Goal: Task Accomplishment & Management: Use online tool/utility

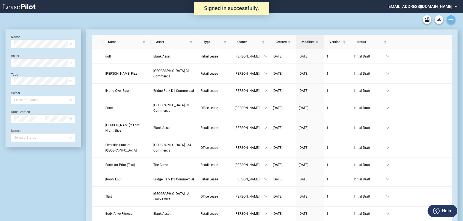
click at [451, 20] on use "Create new document" at bounding box center [451, 19] width 5 height 5
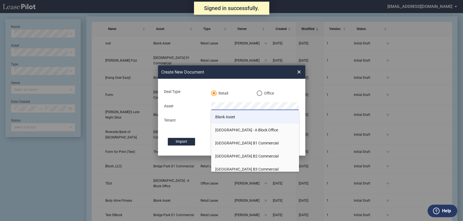
click at [230, 113] on li "Blank Asset" at bounding box center [255, 116] width 88 height 13
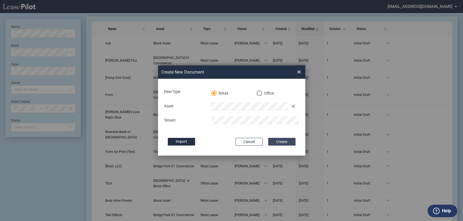
click at [279, 142] on button "Create" at bounding box center [281, 142] width 27 height 8
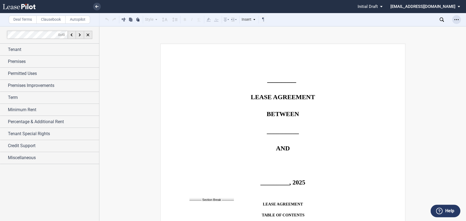
click at [454, 17] on icon "Open Lease options menu" at bounding box center [456, 19] width 4 height 4
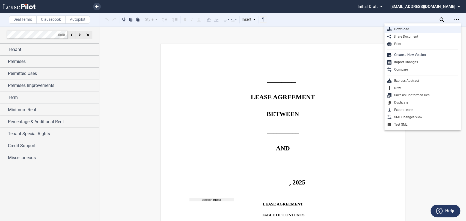
click at [438, 28] on div "Download" at bounding box center [424, 29] width 67 height 5
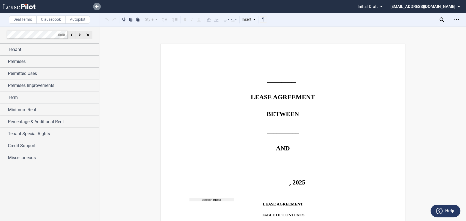
click at [99, 7] on link at bounding box center [97, 7] width 8 height 8
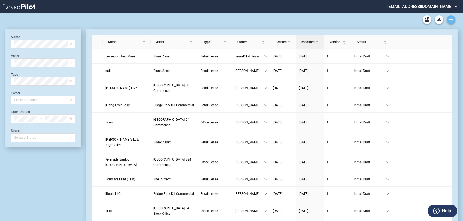
click at [450, 20] on icon "Create new document" at bounding box center [451, 19] width 5 height 5
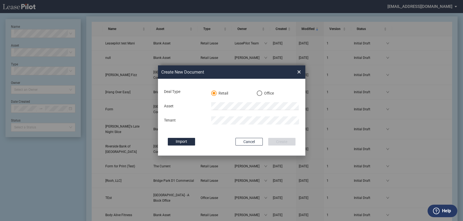
click at [262, 95] on md-radio-button "Office" at bounding box center [280, 93] width 46 height 5
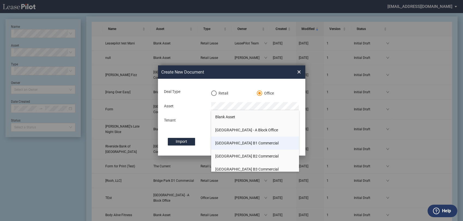
click at [232, 141] on span "Bridge Park B1 Commercial" at bounding box center [246, 143] width 63 height 4
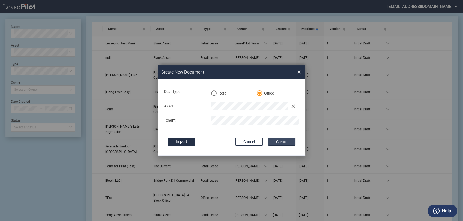
click at [273, 139] on button "Create" at bounding box center [281, 142] width 27 height 8
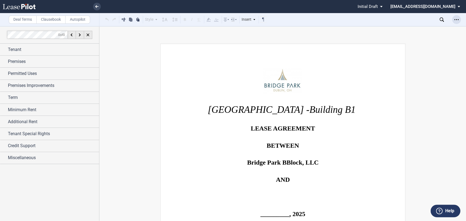
click at [455, 23] on div "Open Lease options menu" at bounding box center [456, 19] width 9 height 9
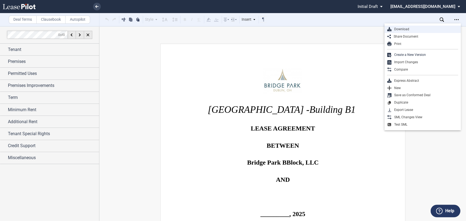
click at [406, 29] on div "Download" at bounding box center [424, 29] width 67 height 5
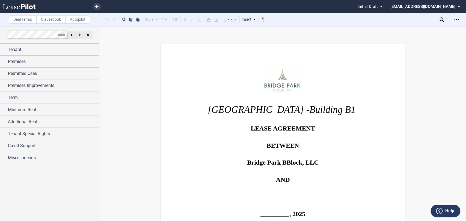
click at [98, 3] on li at bounding box center [78, 6] width 45 height 13
click at [96, 7] on use at bounding box center [96, 6] width 3 height 3
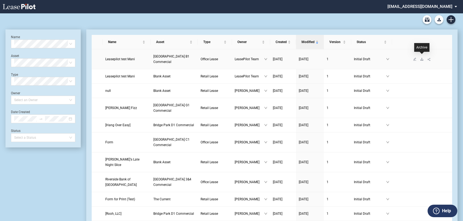
click at [421, 58] on icon "download" at bounding box center [421, 59] width 3 height 3
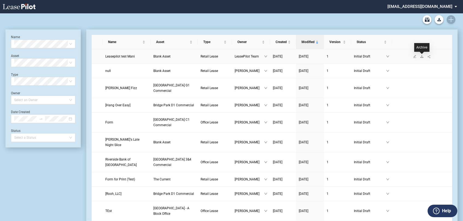
click at [422, 55] on icon "download" at bounding box center [421, 56] width 3 height 3
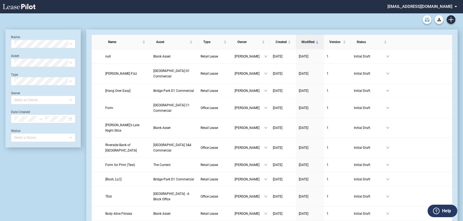
click at [427, 20] on use "Archive" at bounding box center [427, 19] width 5 height 4
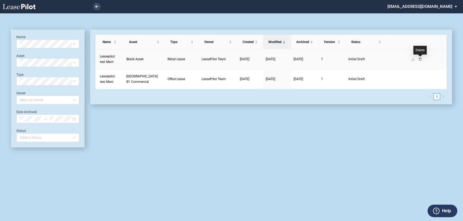
click at [420, 59] on icon "delete" at bounding box center [420, 59] width 3 height 3
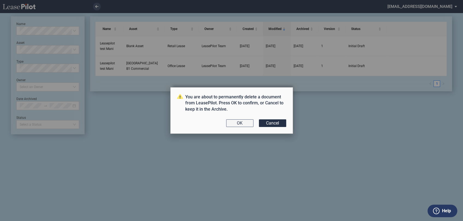
click at [239, 123] on button "OK" at bounding box center [239, 123] width 27 height 8
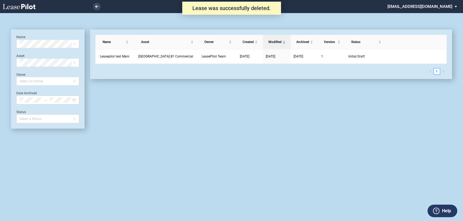
scroll to position [13, 0]
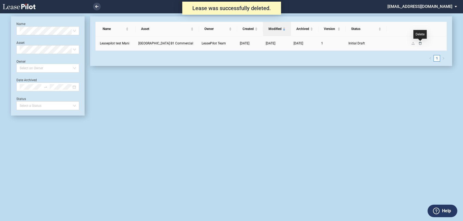
click at [419, 44] on icon "delete" at bounding box center [420, 43] width 3 height 3
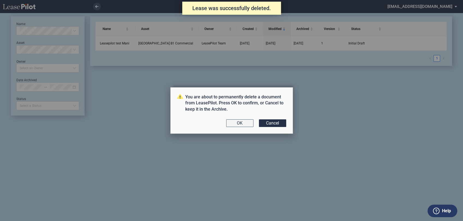
click at [234, 126] on button "OK" at bounding box center [239, 123] width 27 height 8
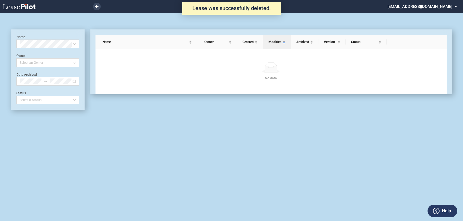
scroll to position [13, 0]
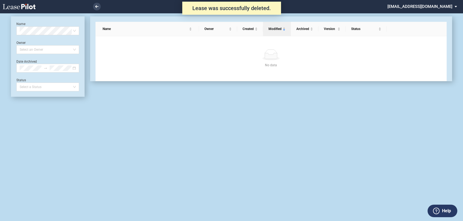
click at [31, 7] on use at bounding box center [19, 6] width 33 height 5
